Goal: Find specific page/section: Find specific page/section

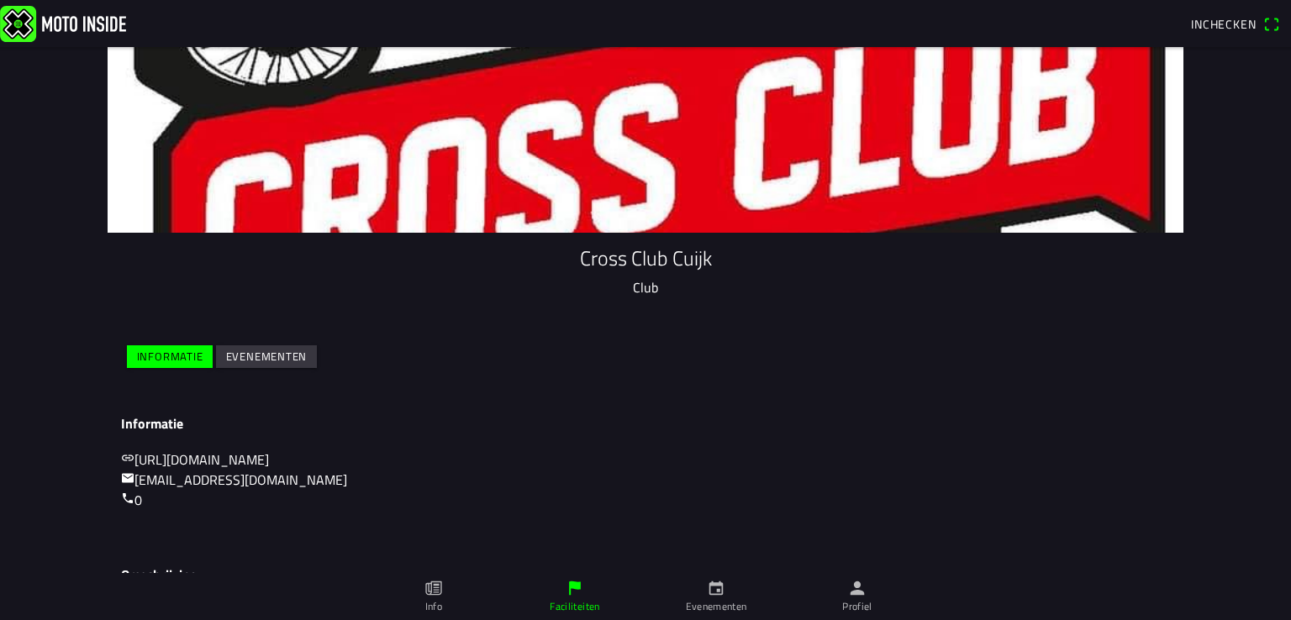
click at [69, 17] on img at bounding box center [63, 23] width 126 height 36
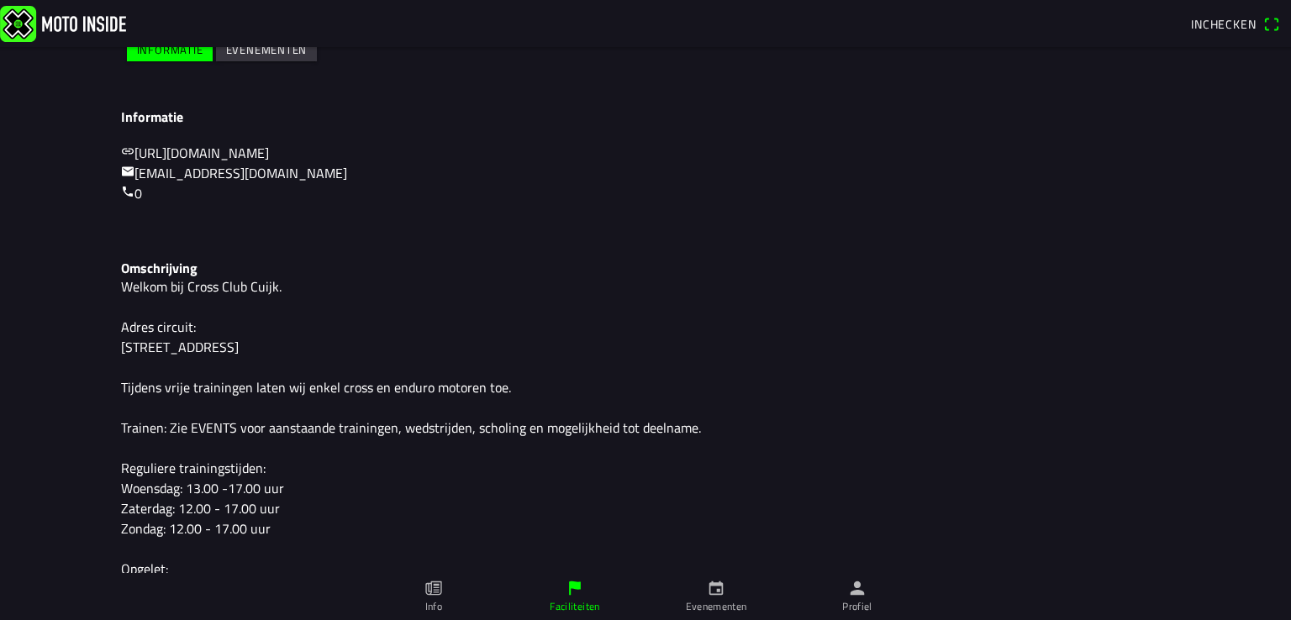
scroll to position [487, 0]
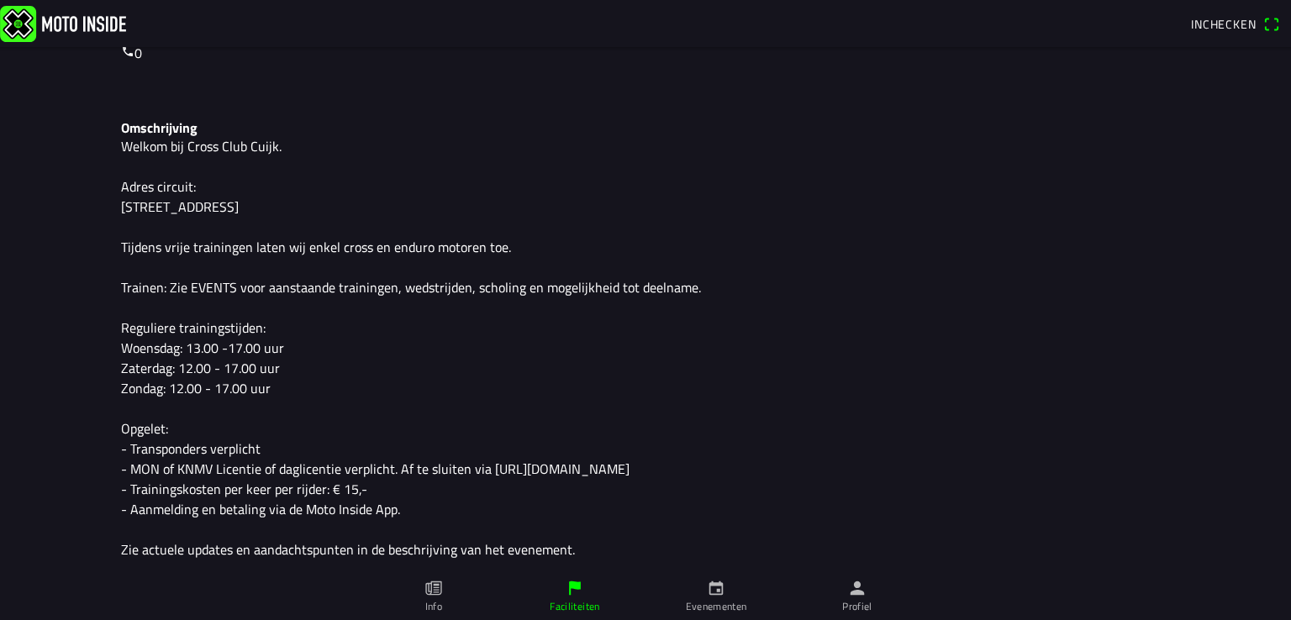
click at [704, 585] on link "Evenementen" at bounding box center [715, 596] width 141 height 47
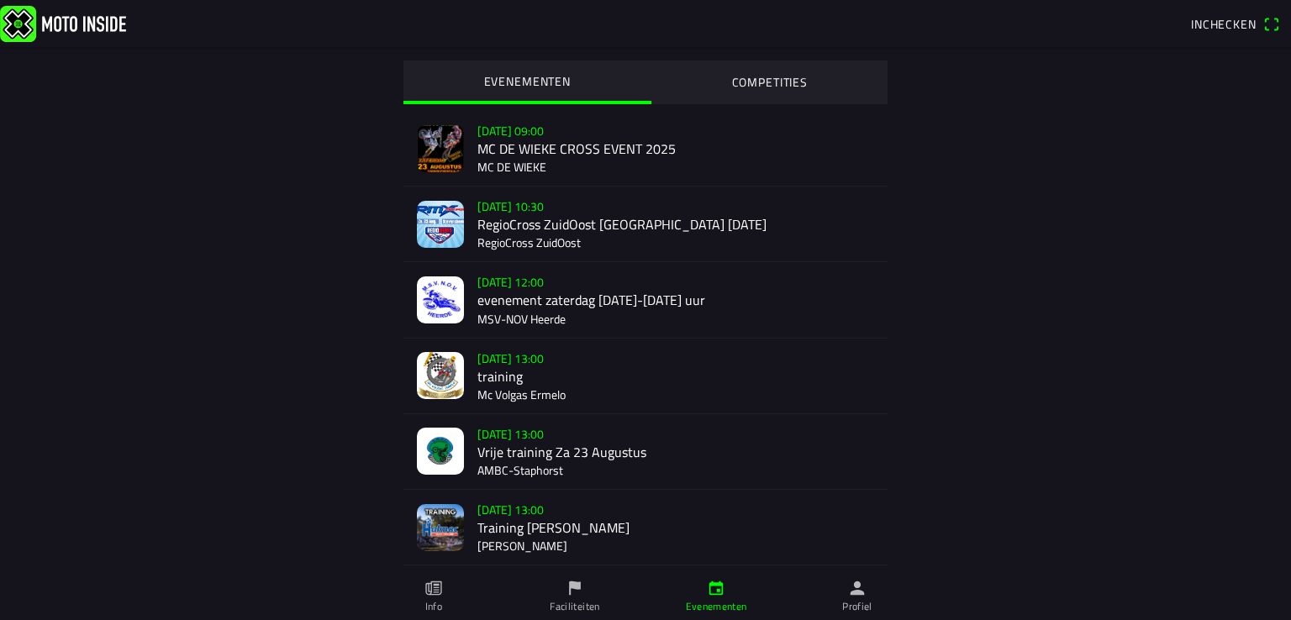
scroll to position [8, 0]
click at [568, 589] on icon "flag" at bounding box center [575, 588] width 18 height 18
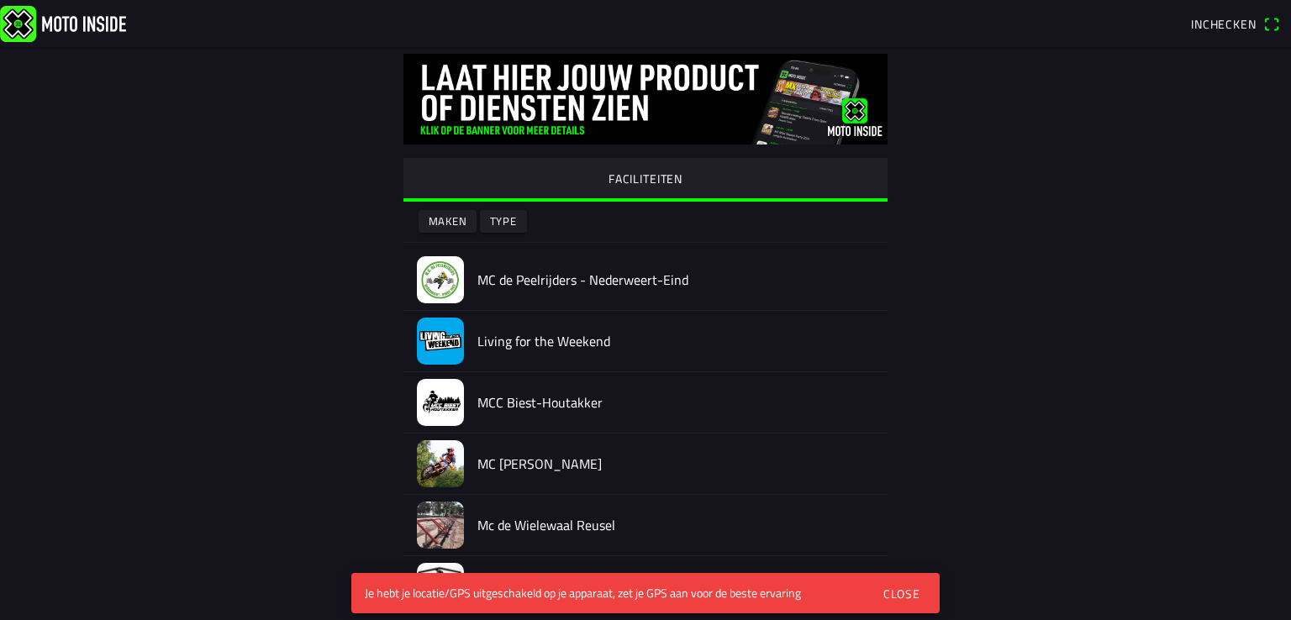
click at [905, 587] on div "Close" at bounding box center [901, 594] width 37 height 18
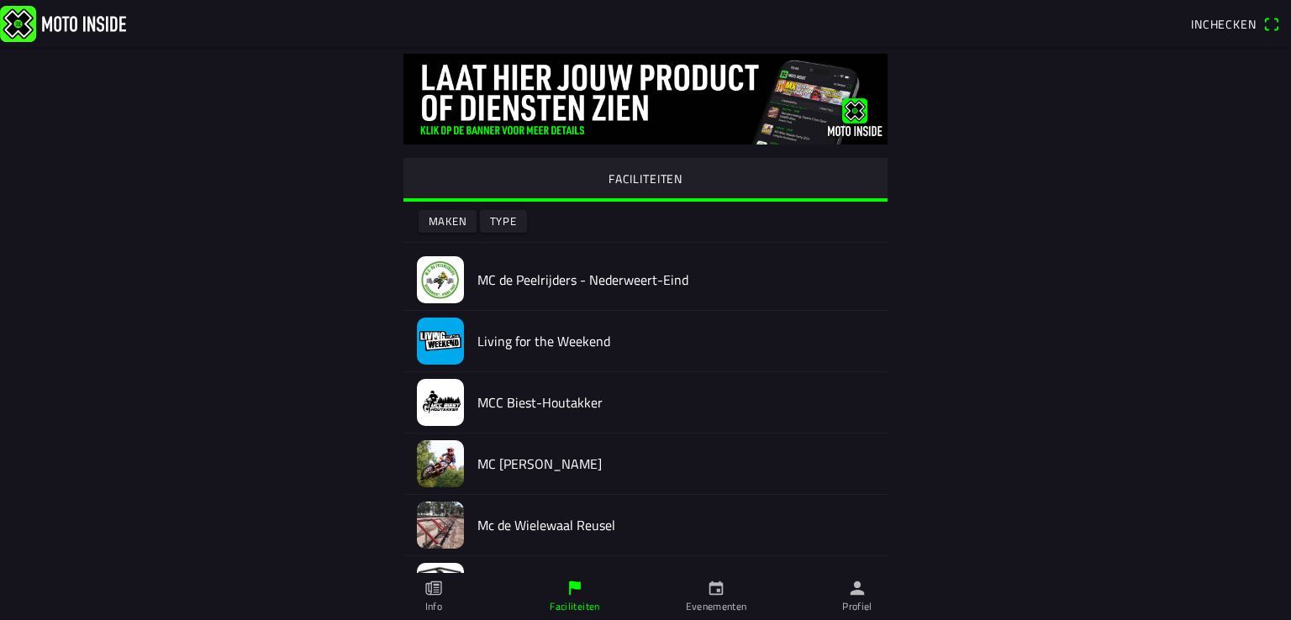
click at [447, 595] on link "Info" at bounding box center [433, 596] width 141 height 47
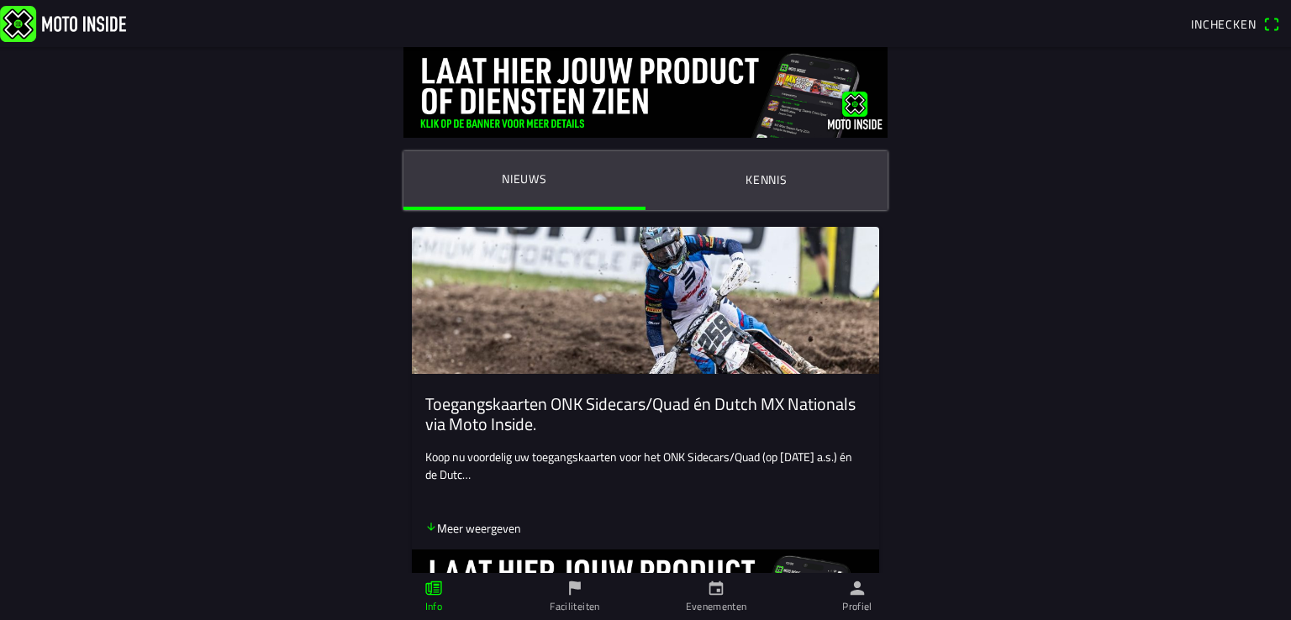
click at [846, 597] on link "Profiel" at bounding box center [857, 596] width 141 height 47
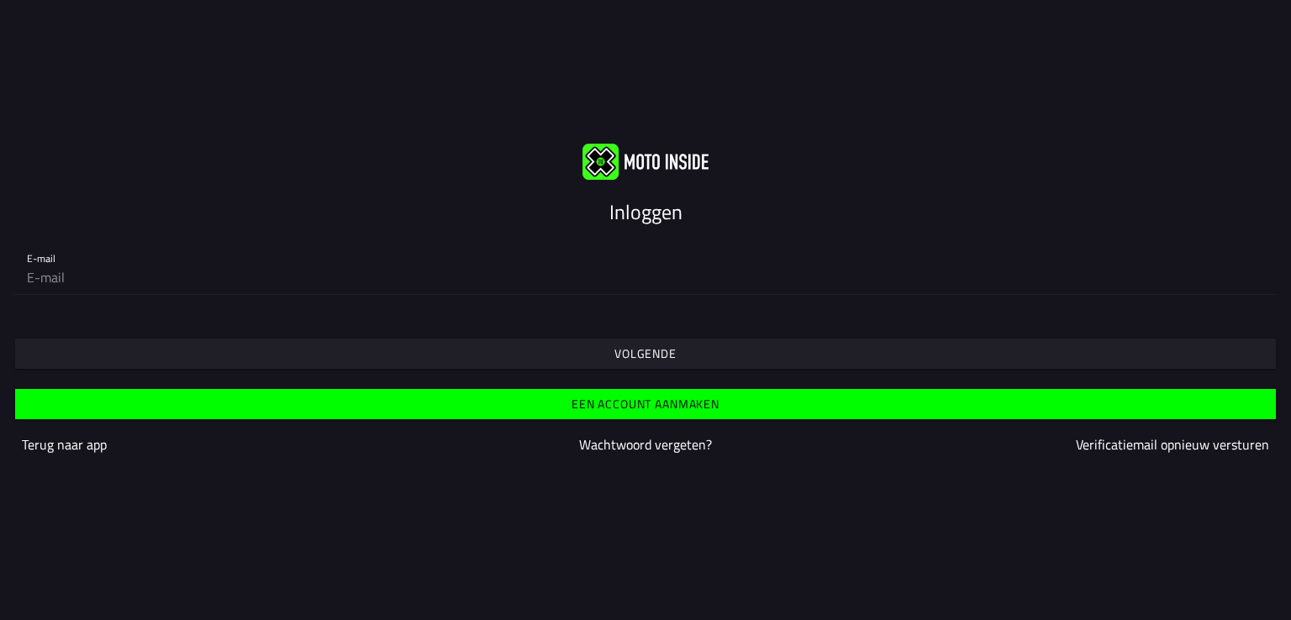
click at [0, 0] on slot "Terug naar app" at bounding box center [0, 0] width 0 height 0
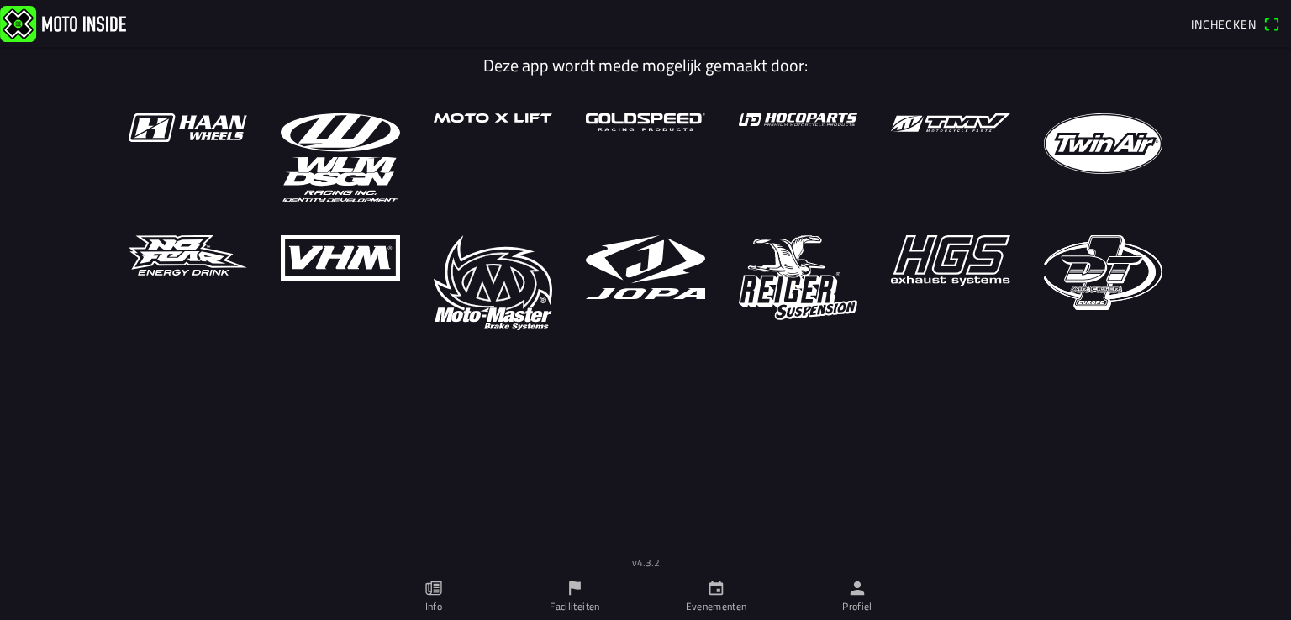
click at [569, 592] on icon "flag" at bounding box center [575, 589] width 12 height 14
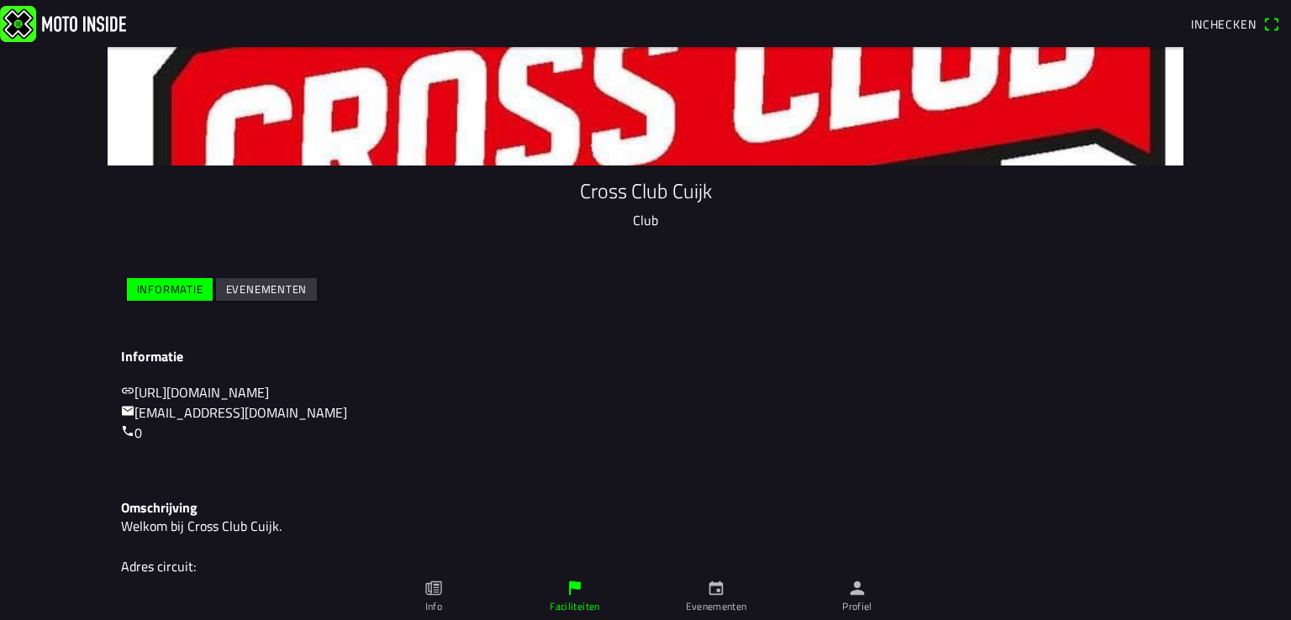
scroll to position [52, 0]
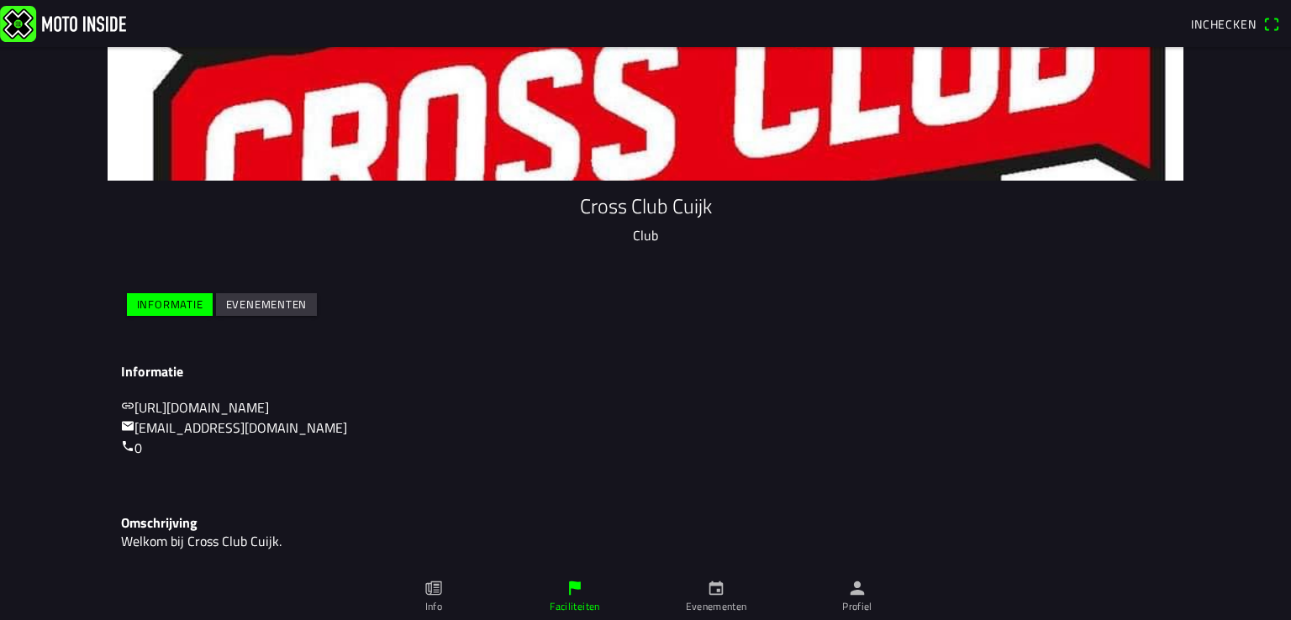
click at [0, 0] on slot "Evenementen" at bounding box center [0, 0] width 0 height 0
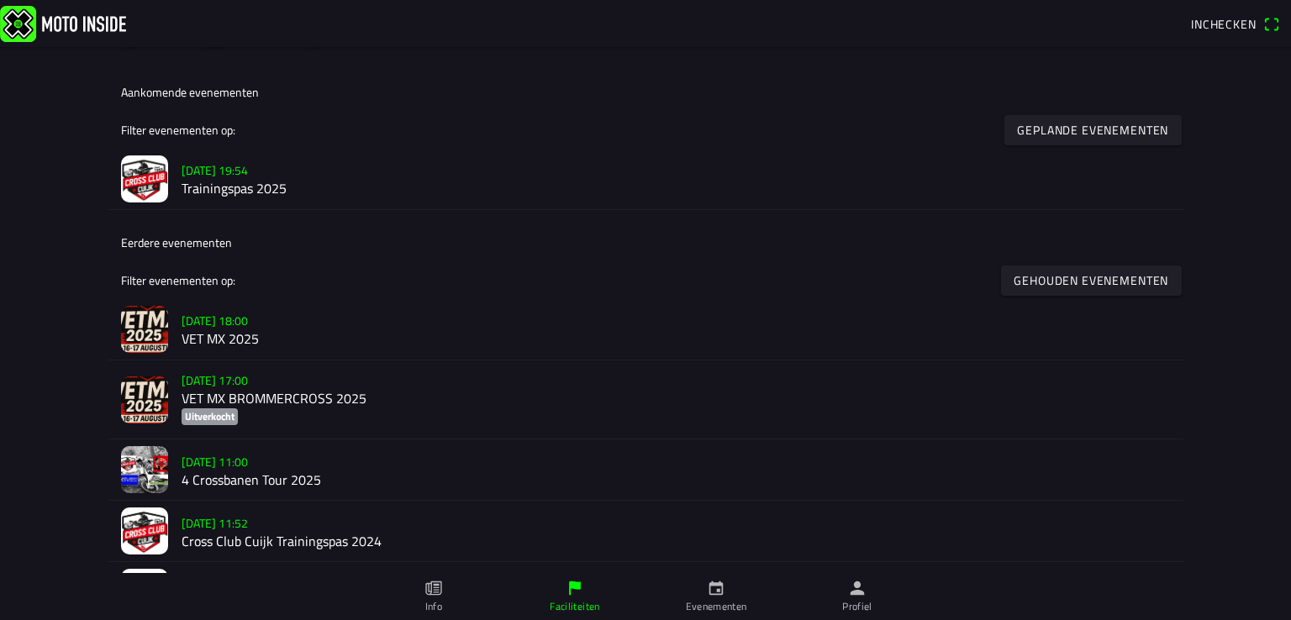
scroll to position [303, 0]
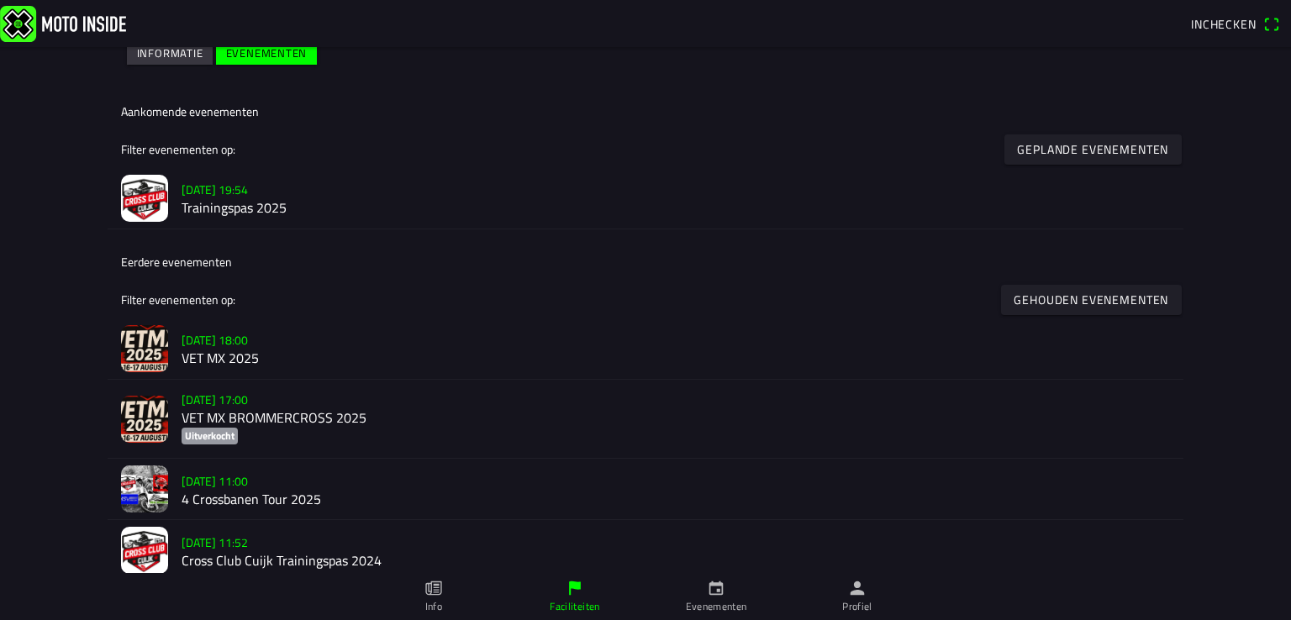
click at [0, 0] on slot "[DATE] 19:54" at bounding box center [0, 0] width 0 height 0
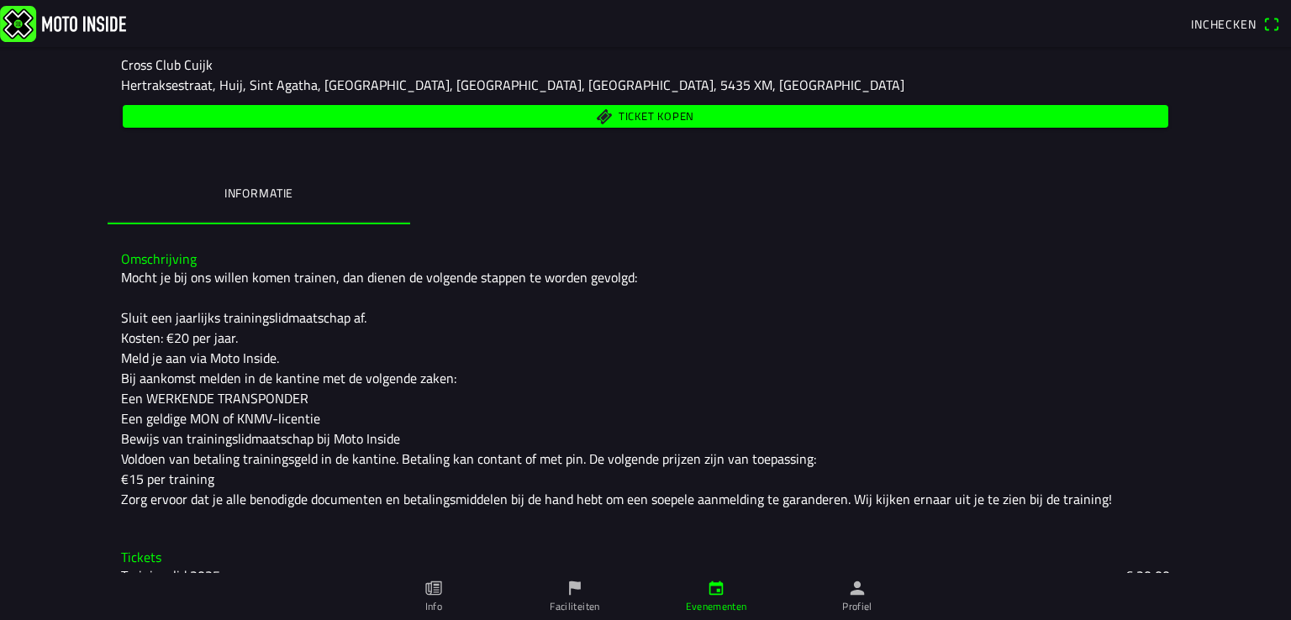
scroll to position [268, 0]
